Goal: Information Seeking & Learning: Learn about a topic

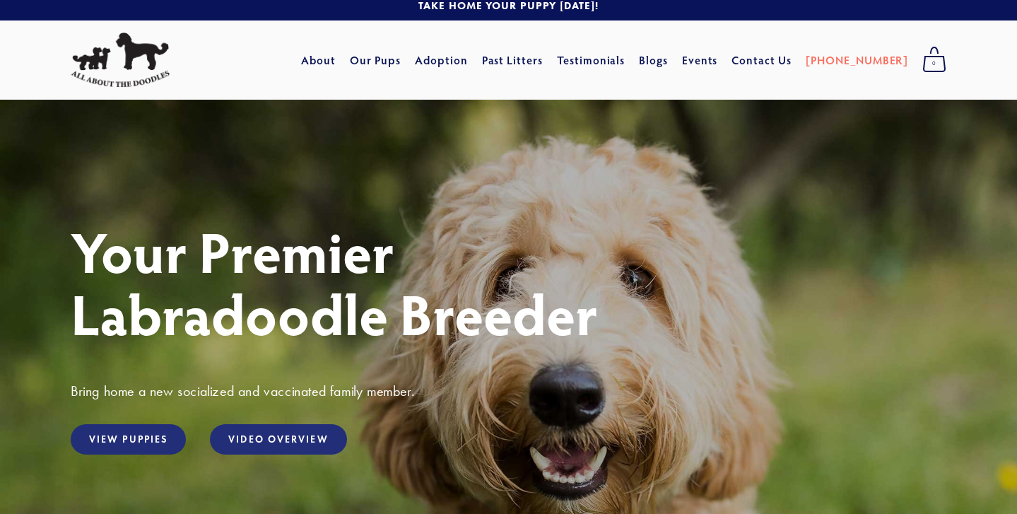
scroll to position [10, 0]
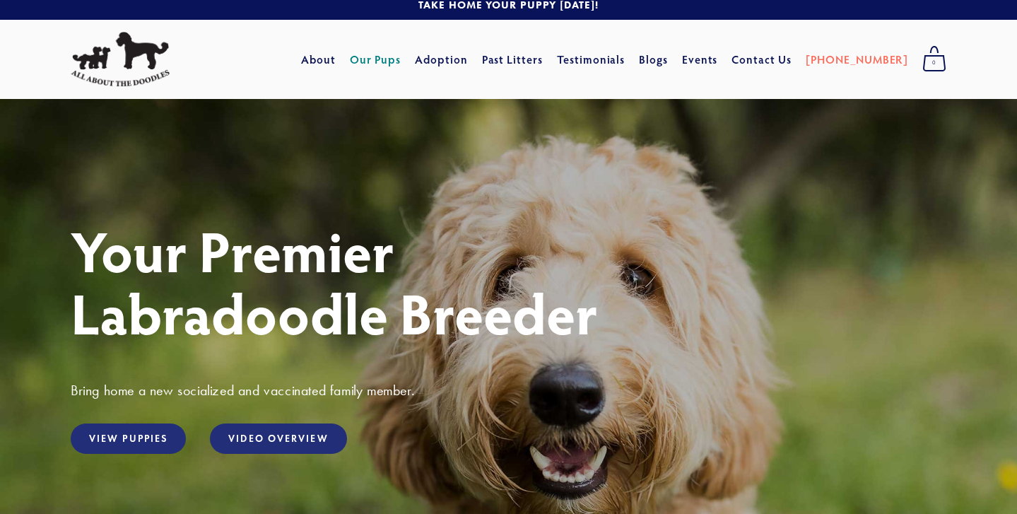
click at [402, 57] on link "Our Pups" at bounding box center [376, 59] width 52 height 25
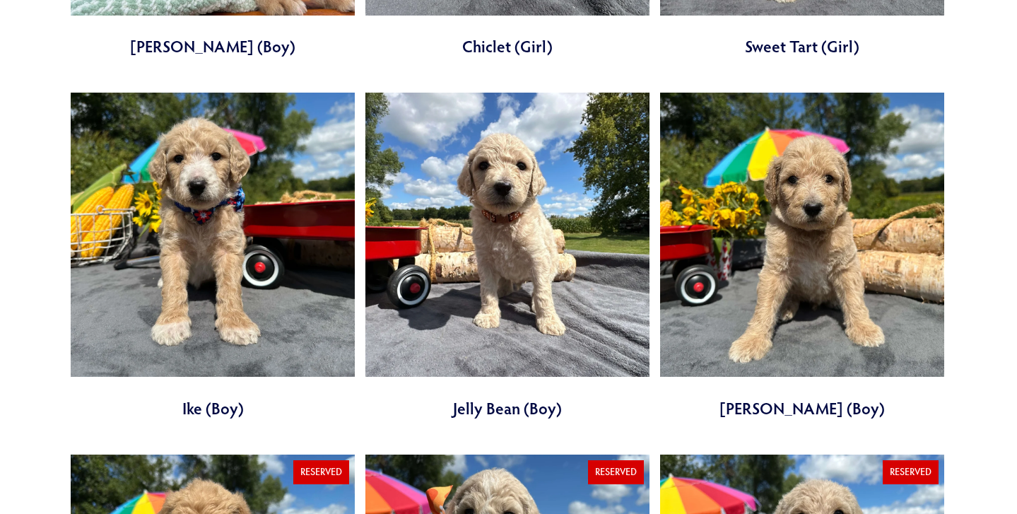
scroll to position [1547, 0]
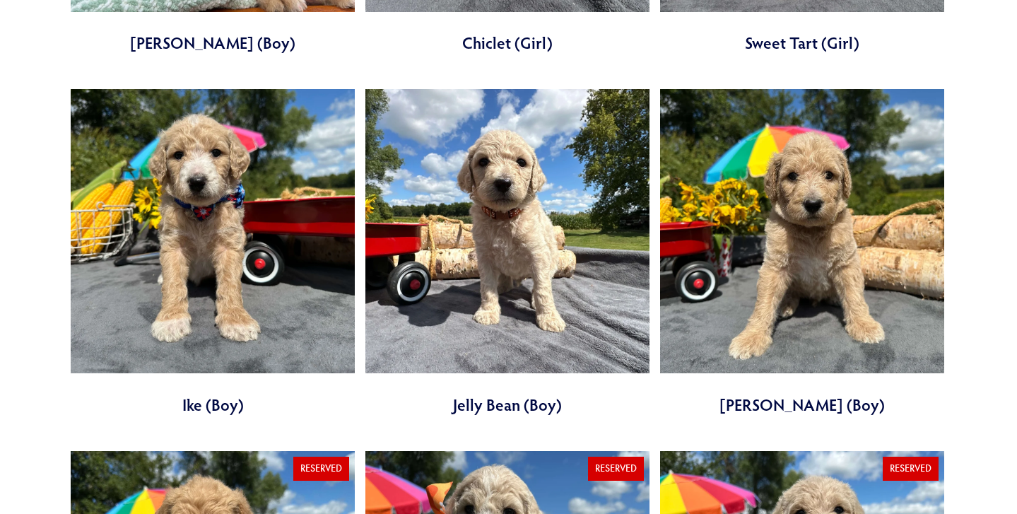
click at [250, 228] on link at bounding box center [213, 252] width 284 height 327
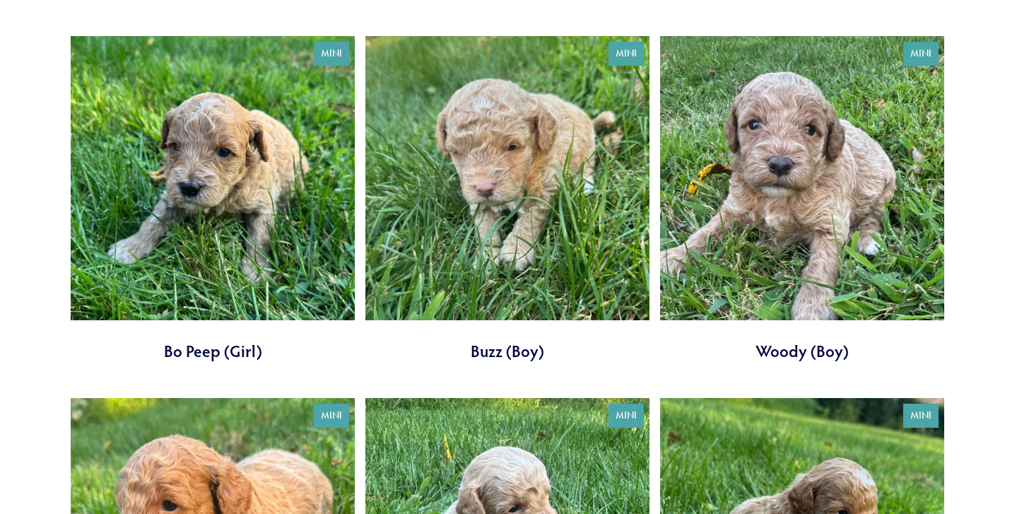
scroll to position [2322, 0]
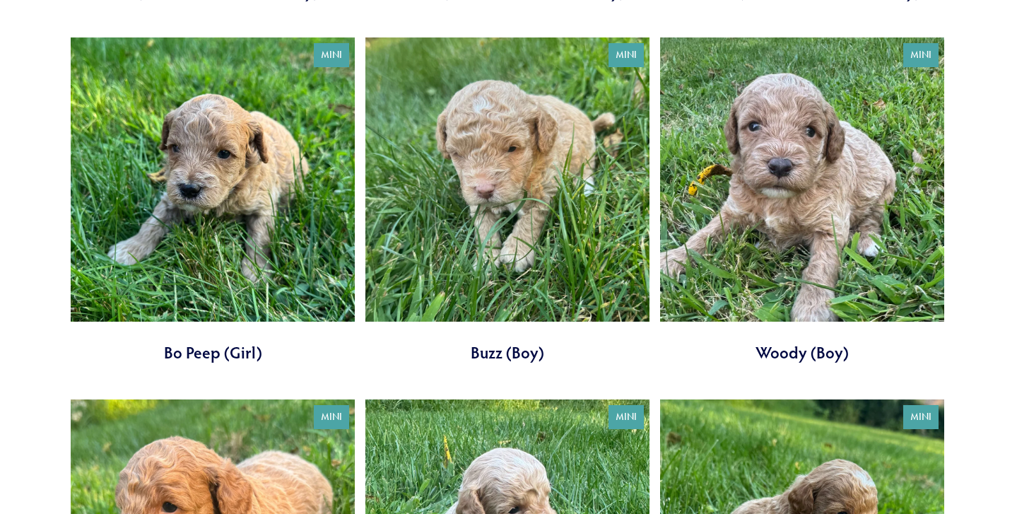
click at [221, 182] on link at bounding box center [213, 200] width 284 height 327
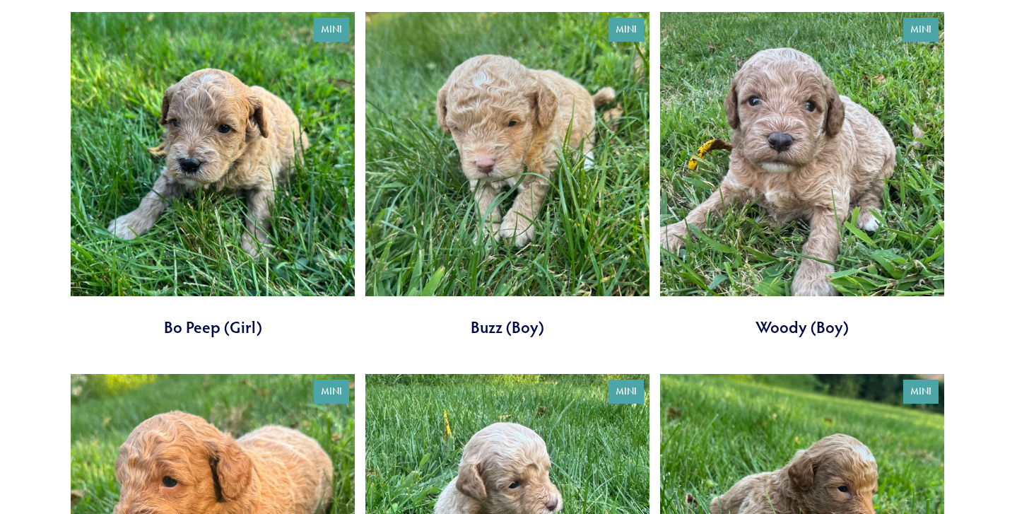
scroll to position [2347, 0]
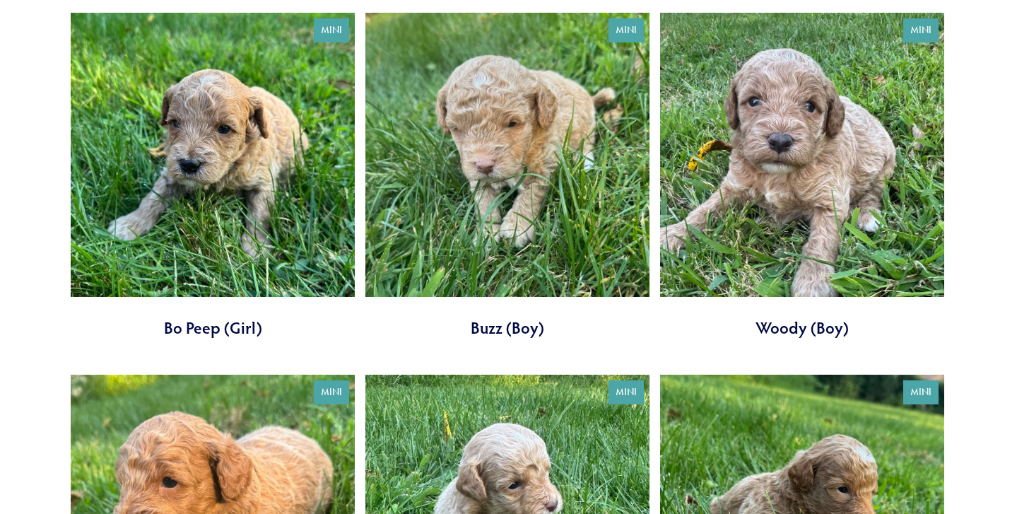
click at [704, 221] on link at bounding box center [802, 176] width 284 height 327
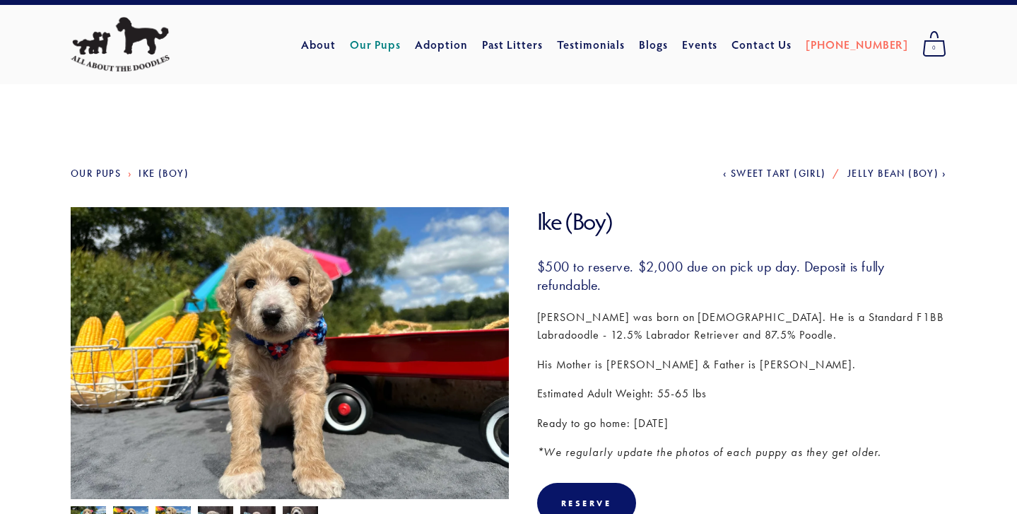
scroll to position [27, 0]
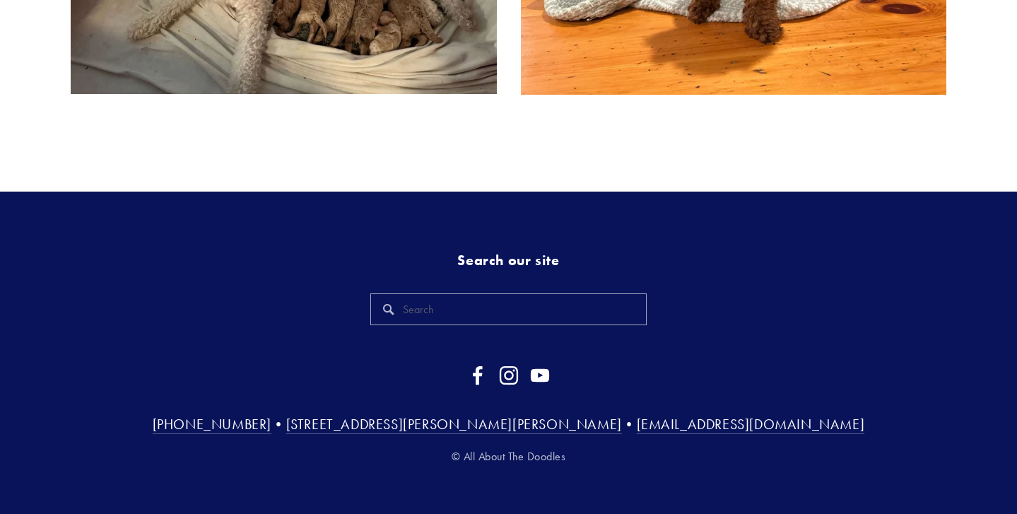
scroll to position [882, 0]
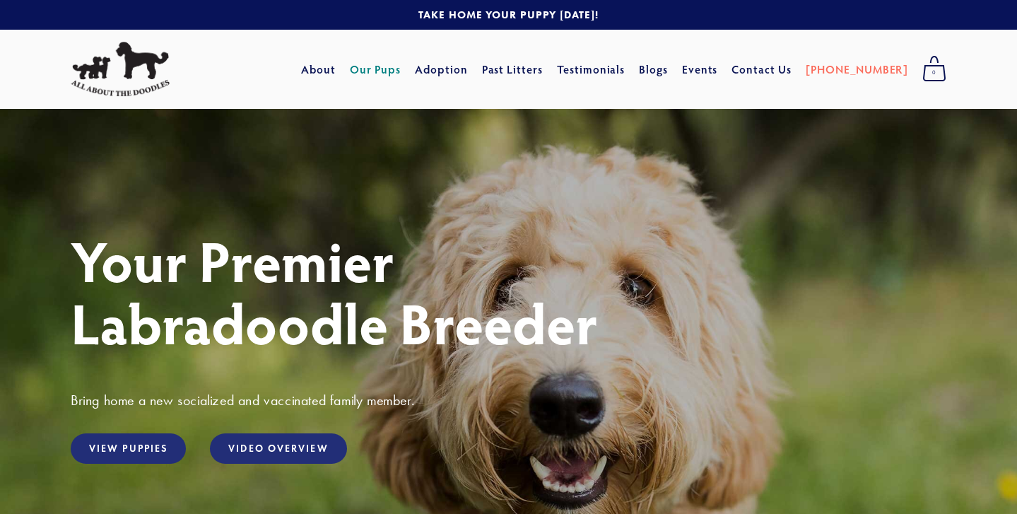
click at [402, 66] on link "Our Pups" at bounding box center [376, 69] width 52 height 25
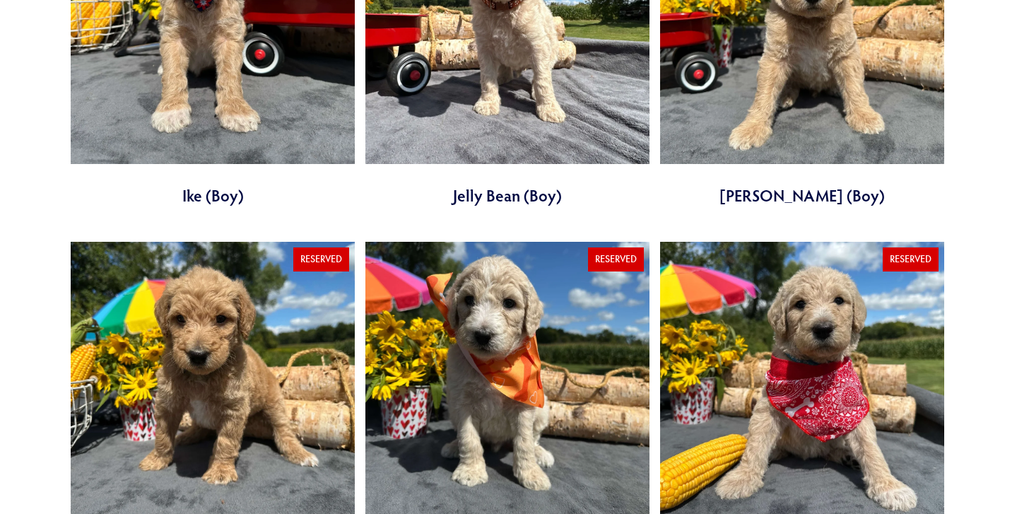
scroll to position [1753, 0]
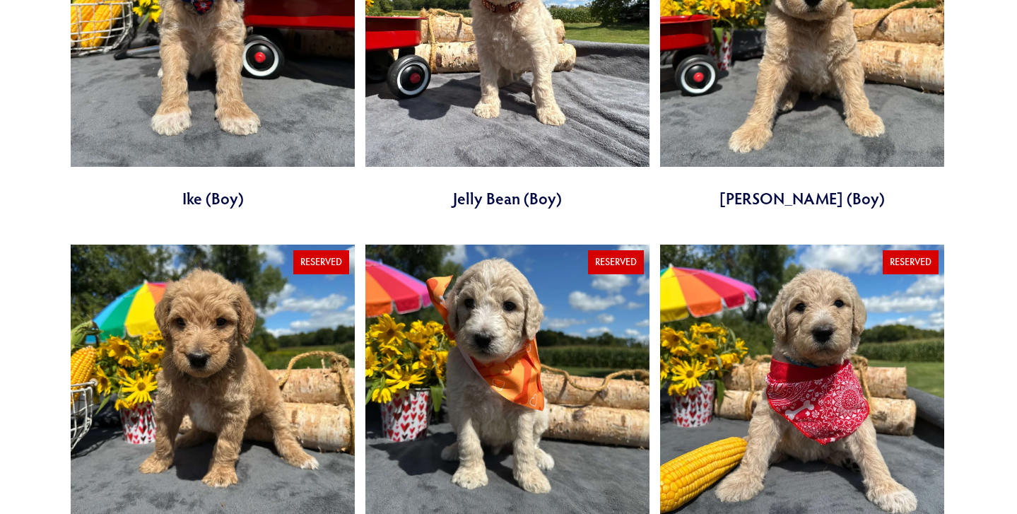
click at [201, 57] on link at bounding box center [213, 46] width 284 height 327
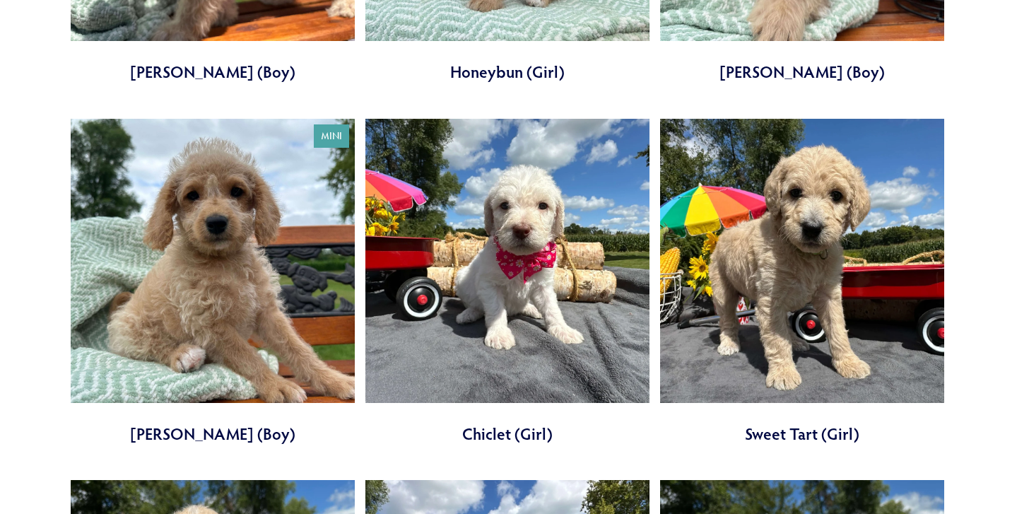
scroll to position [1163, 0]
